Goal: Book appointment/travel/reservation

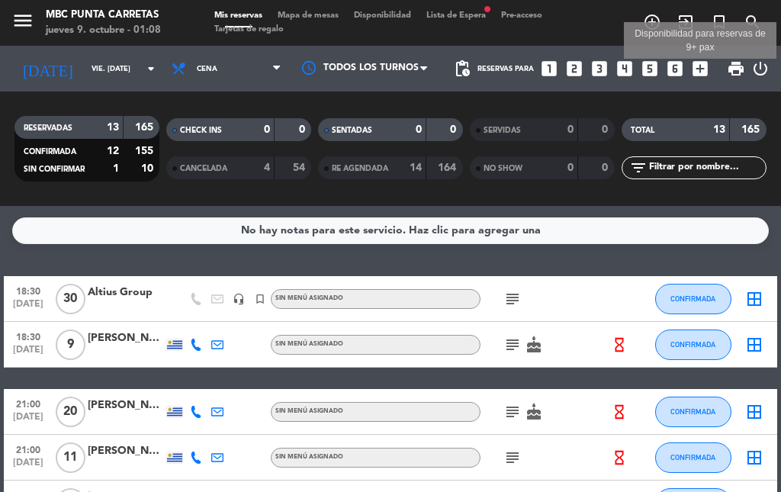
click at [691, 75] on icon "add_box" at bounding box center [701, 69] width 20 height 20
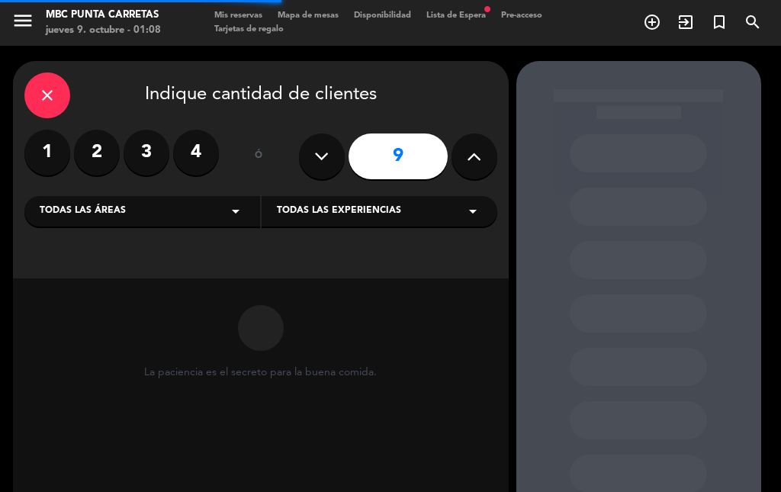
click at [478, 159] on icon at bounding box center [474, 156] width 14 height 23
type input "10"
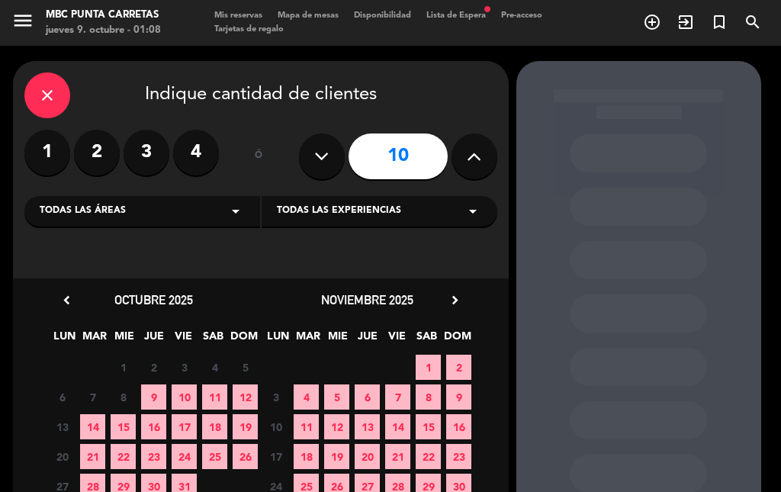
click at [190, 396] on span "10" at bounding box center [184, 397] width 25 height 25
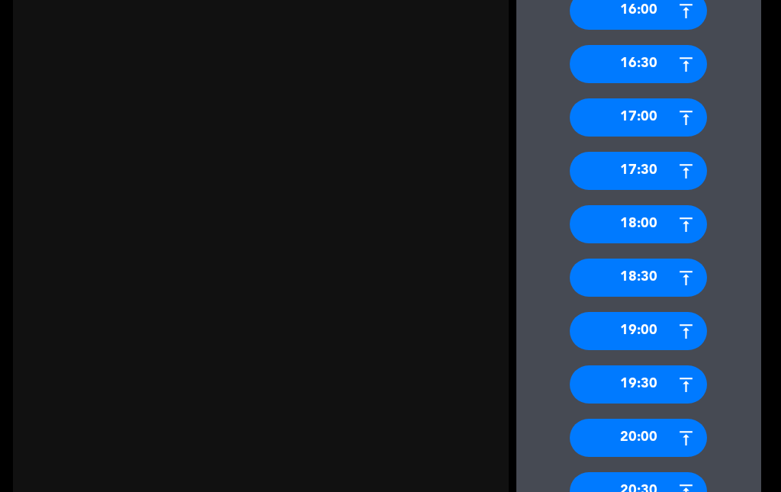
scroll to position [763, 0]
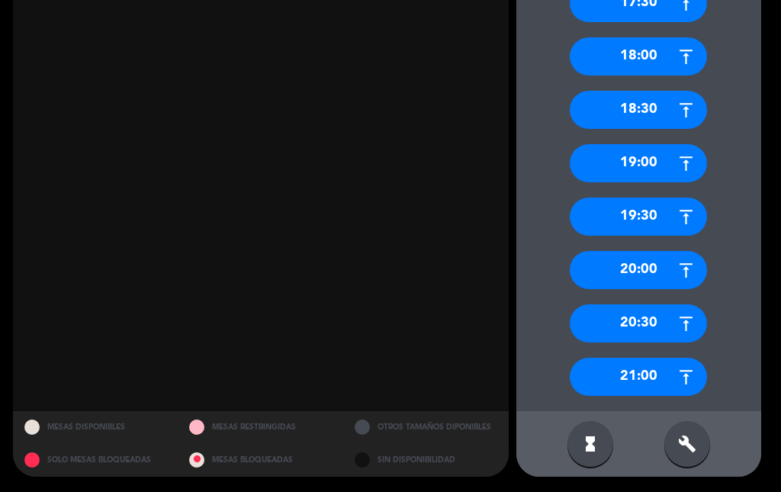
click at [665, 385] on div "21:00" at bounding box center [638, 377] width 137 height 38
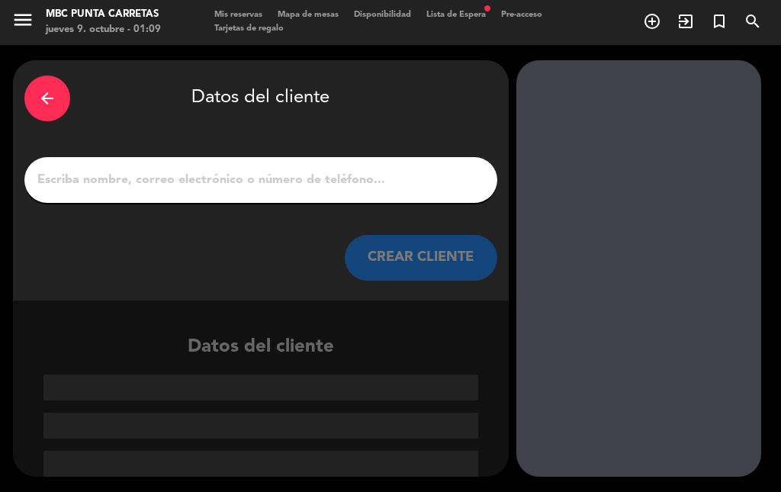
click at [272, 185] on input "1" at bounding box center [261, 179] width 450 height 21
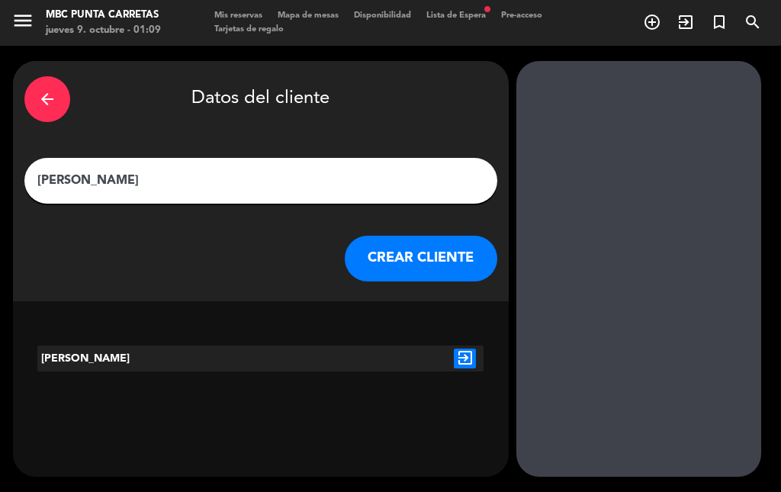
type input "[PERSON_NAME]"
click at [430, 256] on button "CREAR CLIENTE" at bounding box center [421, 259] width 153 height 46
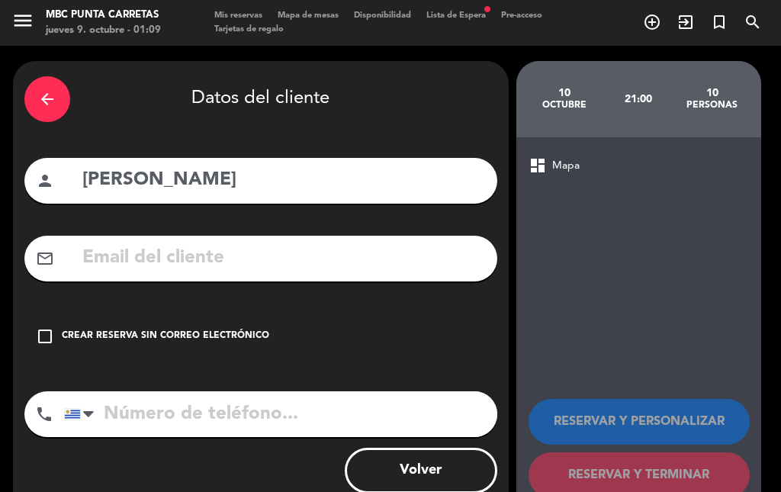
click at [246, 182] on input "[PERSON_NAME]" at bounding box center [283, 180] width 405 height 31
drag, startPoint x: 246, startPoint y: 182, endPoint x: 25, endPoint y: 198, distance: 221.8
click at [25, 198] on meitre-input "person [PERSON_NAME]" at bounding box center [260, 181] width 473 height 46
click at [43, 105] on icon "arrow_back" at bounding box center [47, 99] width 18 height 18
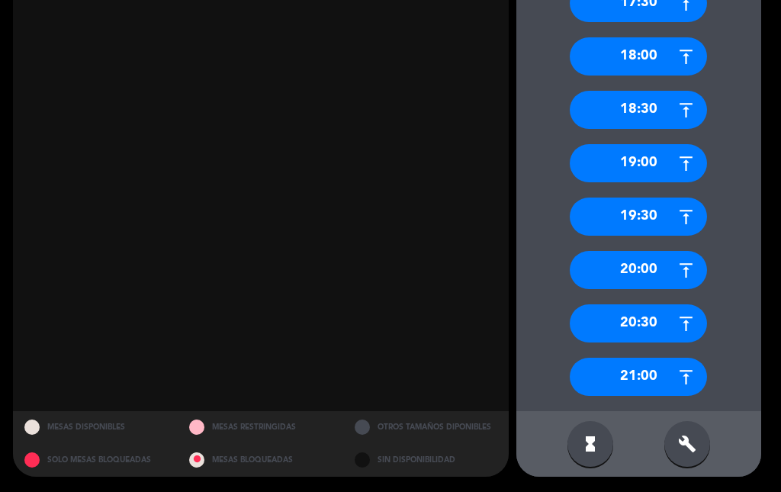
click at [639, 371] on div "21:00" at bounding box center [638, 377] width 137 height 38
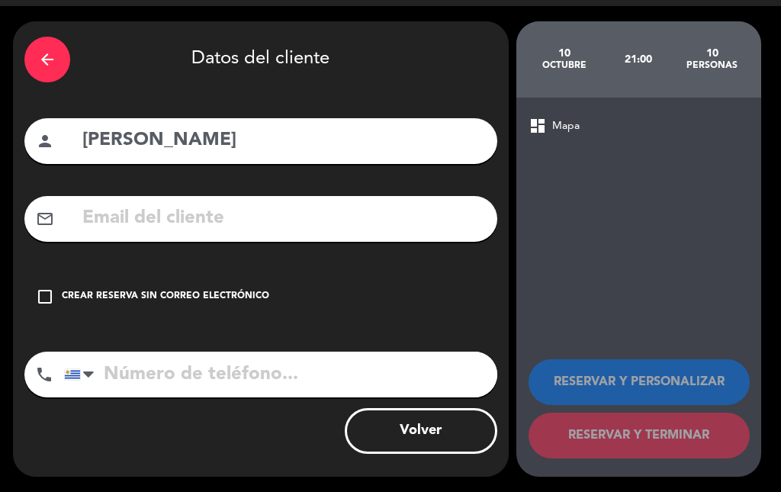
scroll to position [40, 0]
click at [234, 141] on input "[PERSON_NAME]" at bounding box center [283, 140] width 405 height 31
drag, startPoint x: 247, startPoint y: 136, endPoint x: 53, endPoint y: 144, distance: 194.8
click at [53, 144] on div "person [PERSON_NAME]" at bounding box center [260, 141] width 473 height 46
click at [45, 44] on div "arrow_back" at bounding box center [47, 60] width 46 height 46
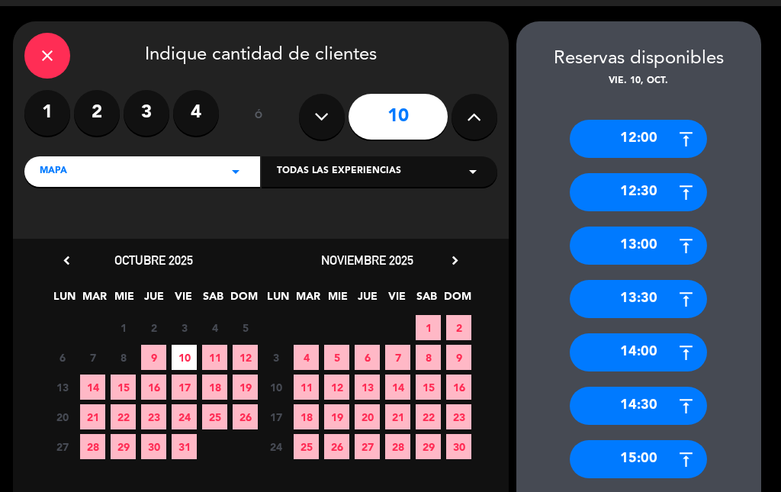
click at [182, 359] on span "10" at bounding box center [184, 357] width 25 height 25
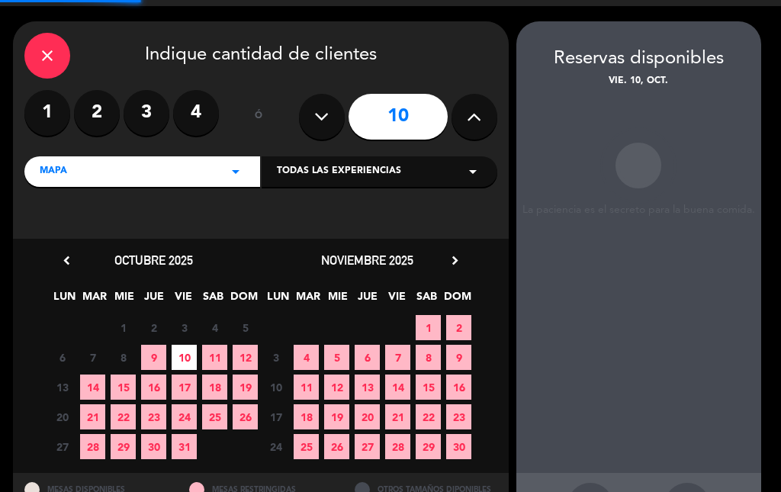
scroll to position [61, 0]
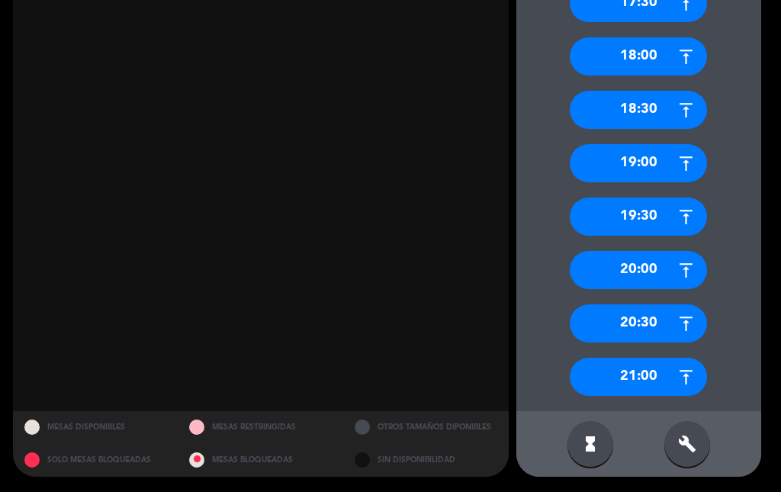
click at [644, 388] on div "21:00" at bounding box center [638, 377] width 137 height 38
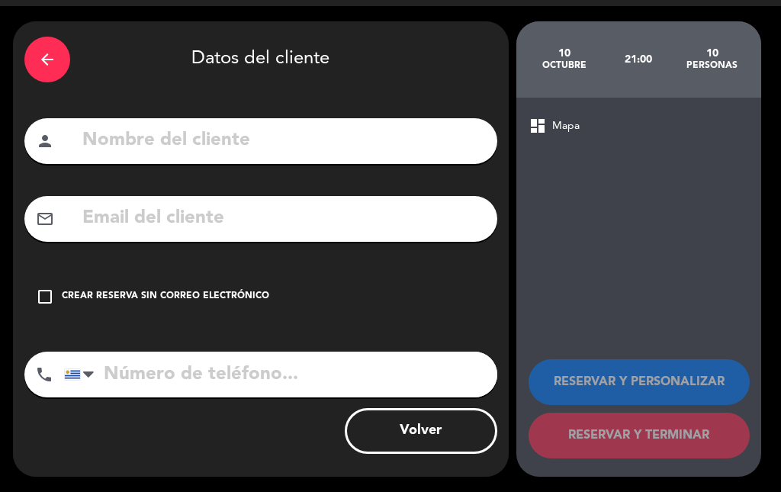
scroll to position [40, 0]
click at [263, 136] on input "text" at bounding box center [283, 140] width 405 height 31
click at [224, 136] on input "[PERSON_NAME]" at bounding box center [283, 140] width 405 height 31
click at [244, 148] on input "[PERSON_NAME]" at bounding box center [283, 140] width 405 height 31
type input "[PERSON_NAME]"
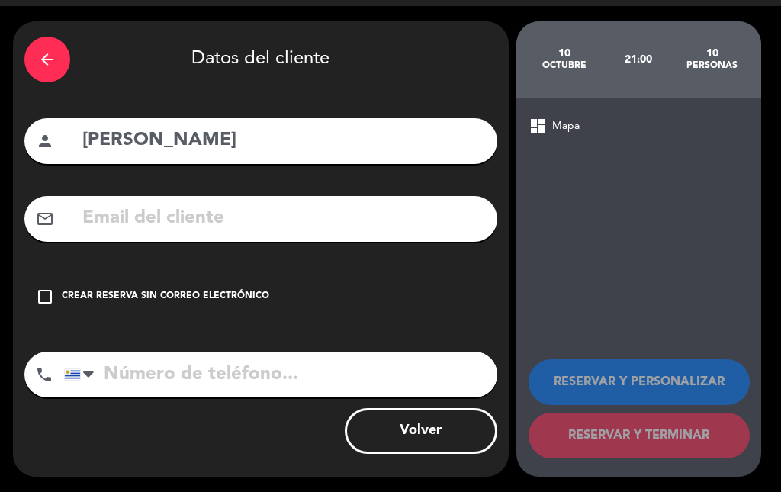
click at [192, 301] on div "Crear reserva sin correo electrónico" at bounding box center [166, 296] width 208 height 15
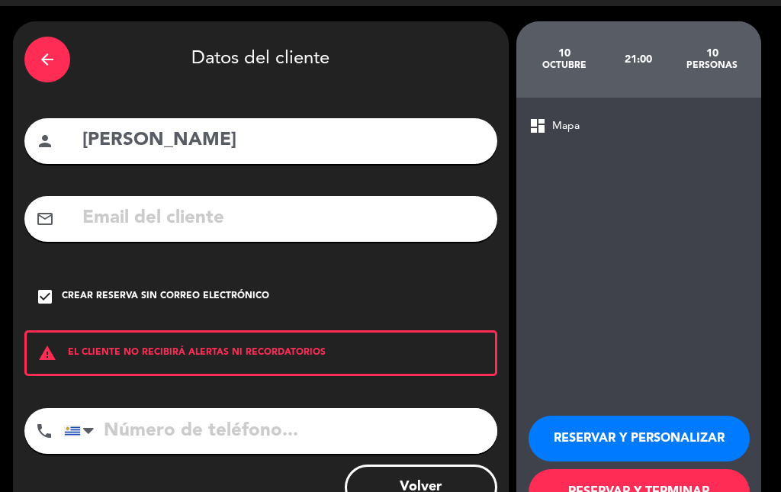
scroll to position [96, 0]
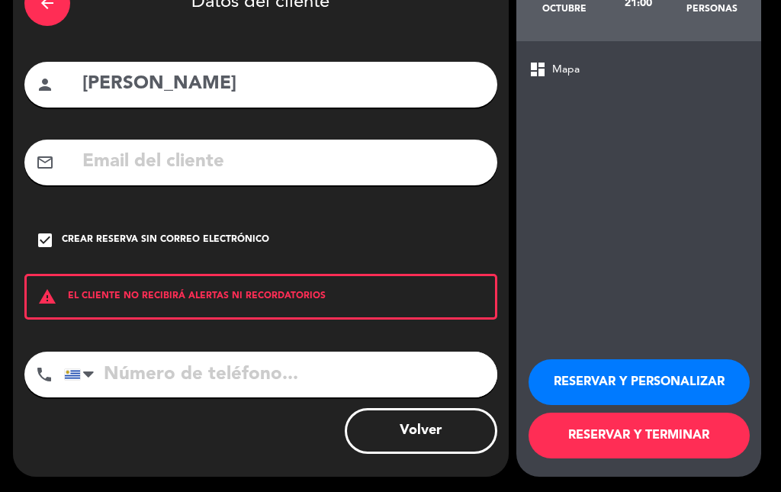
click at [423, 437] on button "Volver" at bounding box center [421, 431] width 153 height 46
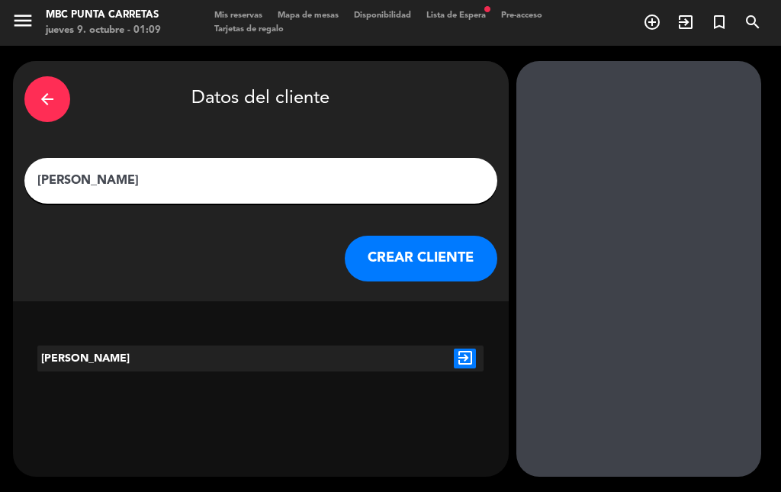
scroll to position [0, 0]
click at [269, 204] on div "arrow_back Datos del cliente [PERSON_NAME] [PERSON_NAME] CLIENTE" at bounding box center [261, 181] width 496 height 240
click at [262, 180] on input "[PERSON_NAME]" at bounding box center [261, 180] width 450 height 21
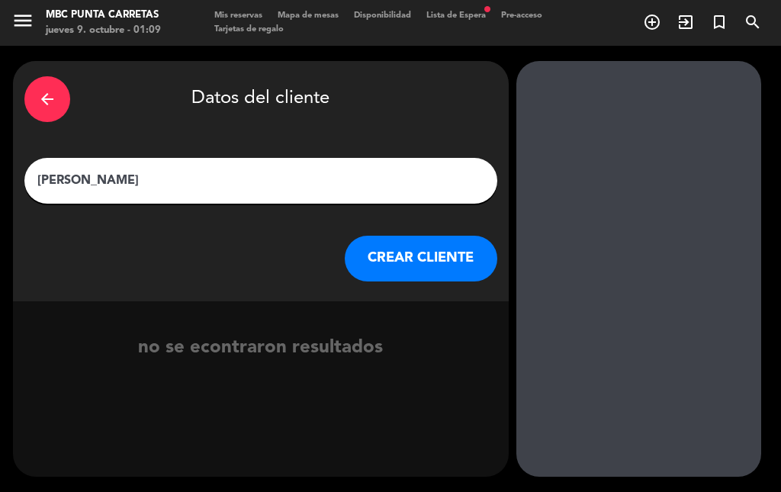
type input "[PERSON_NAME]"
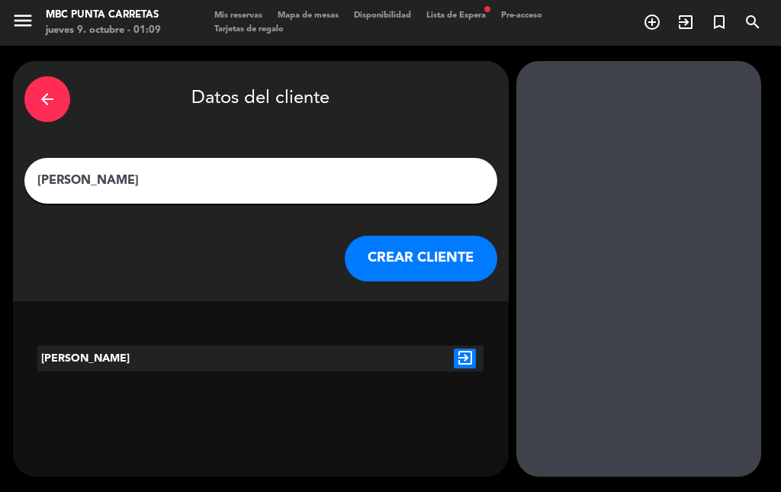
click at [469, 360] on icon "exit_to_app" at bounding box center [465, 359] width 22 height 20
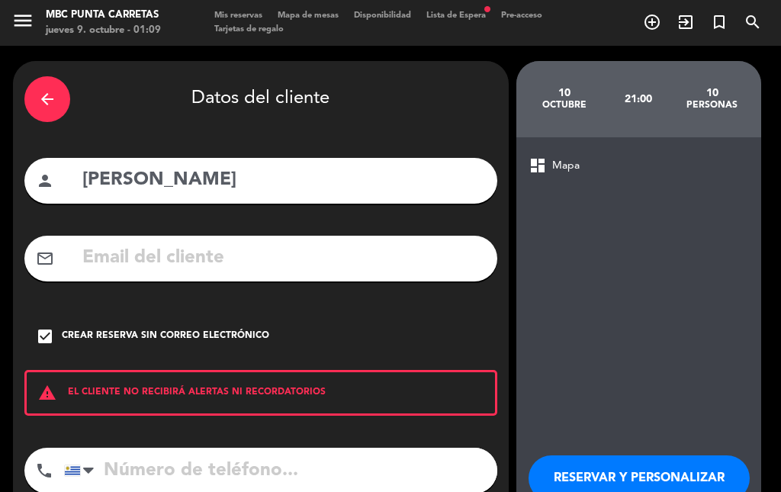
scroll to position [96, 0]
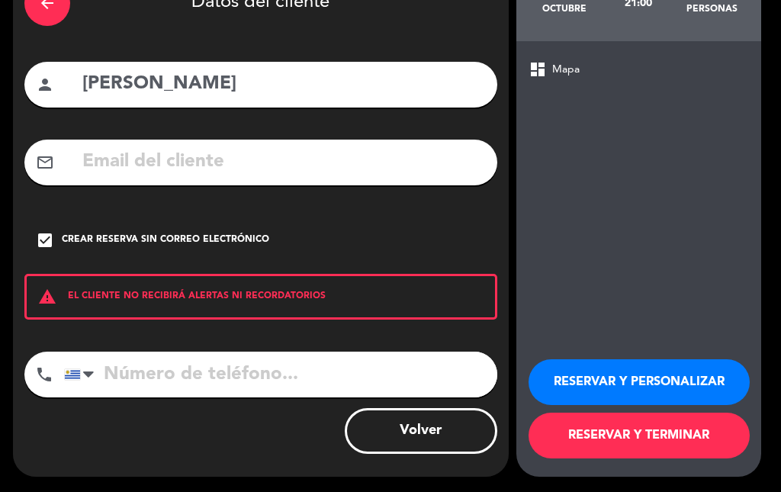
click at [627, 370] on button "RESERVAR Y PERSONALIZAR" at bounding box center [639, 382] width 221 height 46
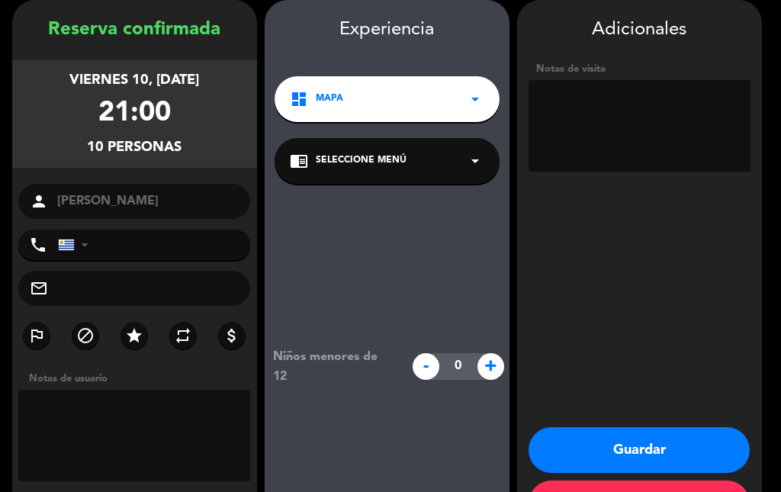
scroll to position [118, 0]
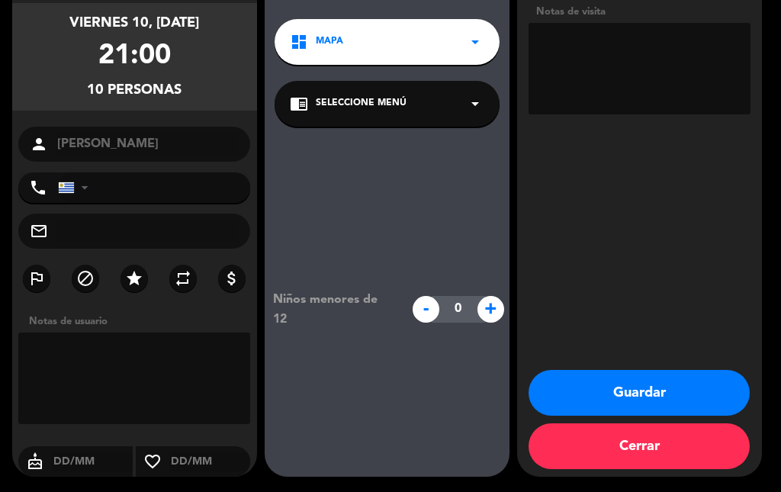
click at [237, 366] on textarea at bounding box center [134, 379] width 233 height 92
type textarea "21.30/7fc"
click at [610, 393] on button "Guardar" at bounding box center [639, 393] width 221 height 46
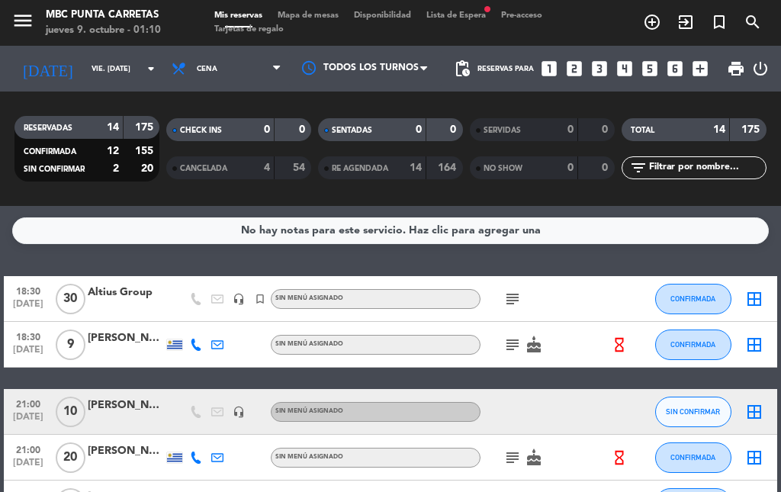
click at [141, 406] on div "[PERSON_NAME]" at bounding box center [126, 406] width 76 height 18
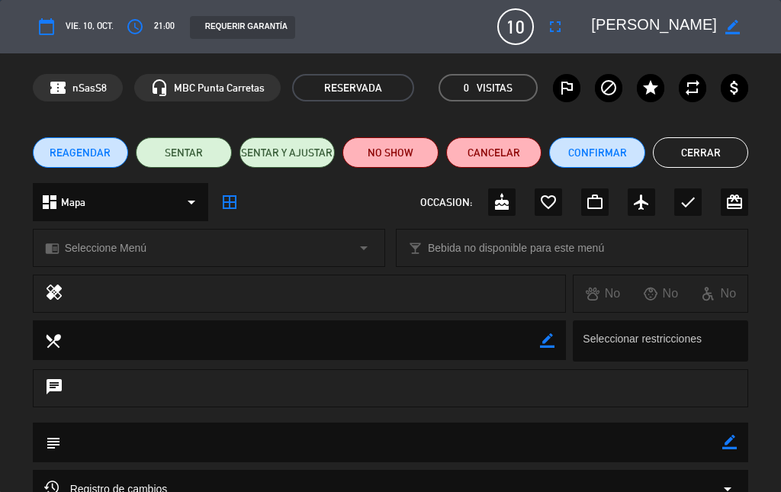
scroll to position [162, 0]
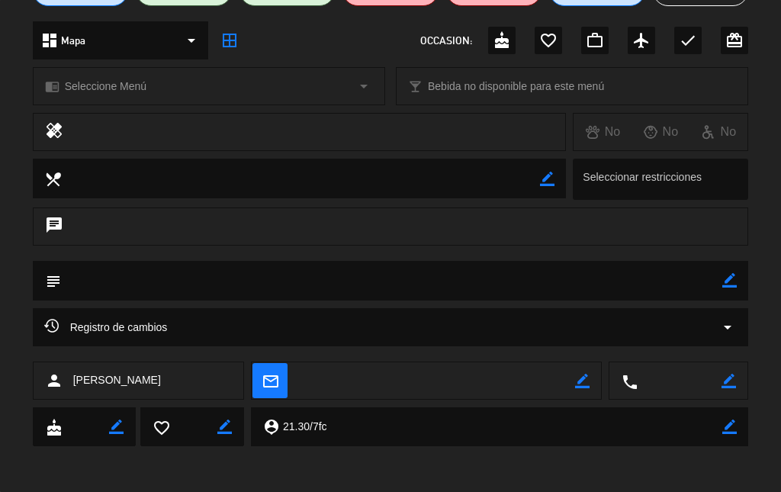
click at [729, 279] on icon "border_color" at bounding box center [730, 280] width 14 height 14
click at [689, 281] on textarea at bounding box center [392, 280] width 662 height 39
type textarea "i"
type textarea "21.30"
click at [728, 281] on icon at bounding box center [730, 280] width 14 height 14
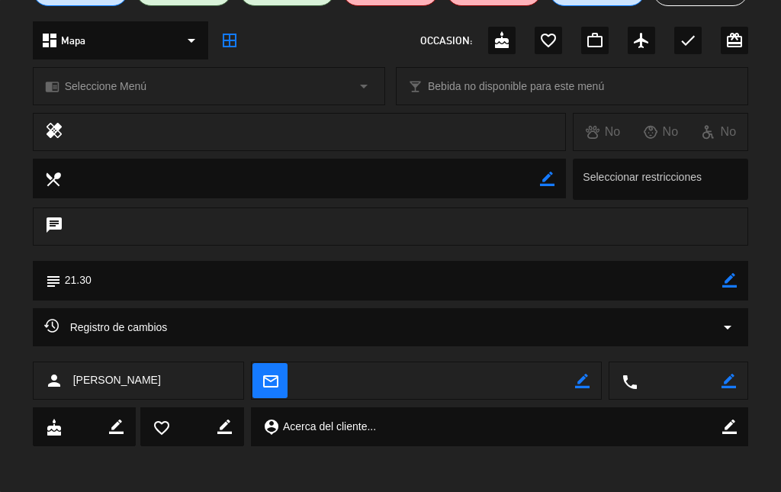
scroll to position [0, 0]
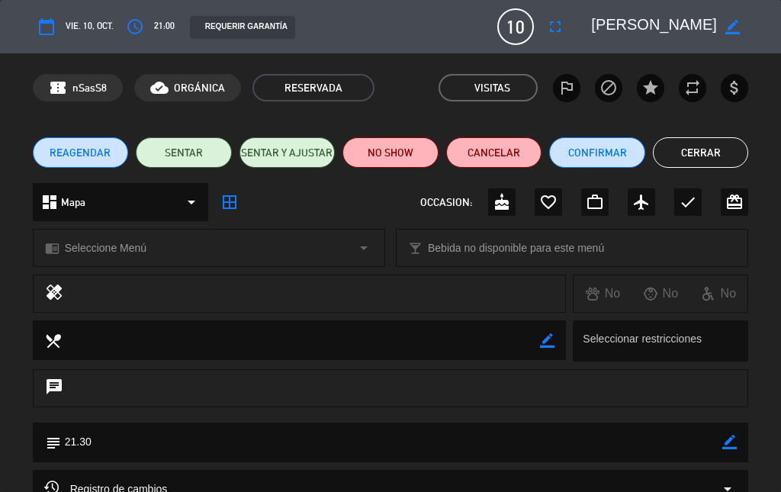
click at [707, 152] on button "Cerrar" at bounding box center [701, 152] width 96 height 31
